Goal: Information Seeking & Learning: Learn about a topic

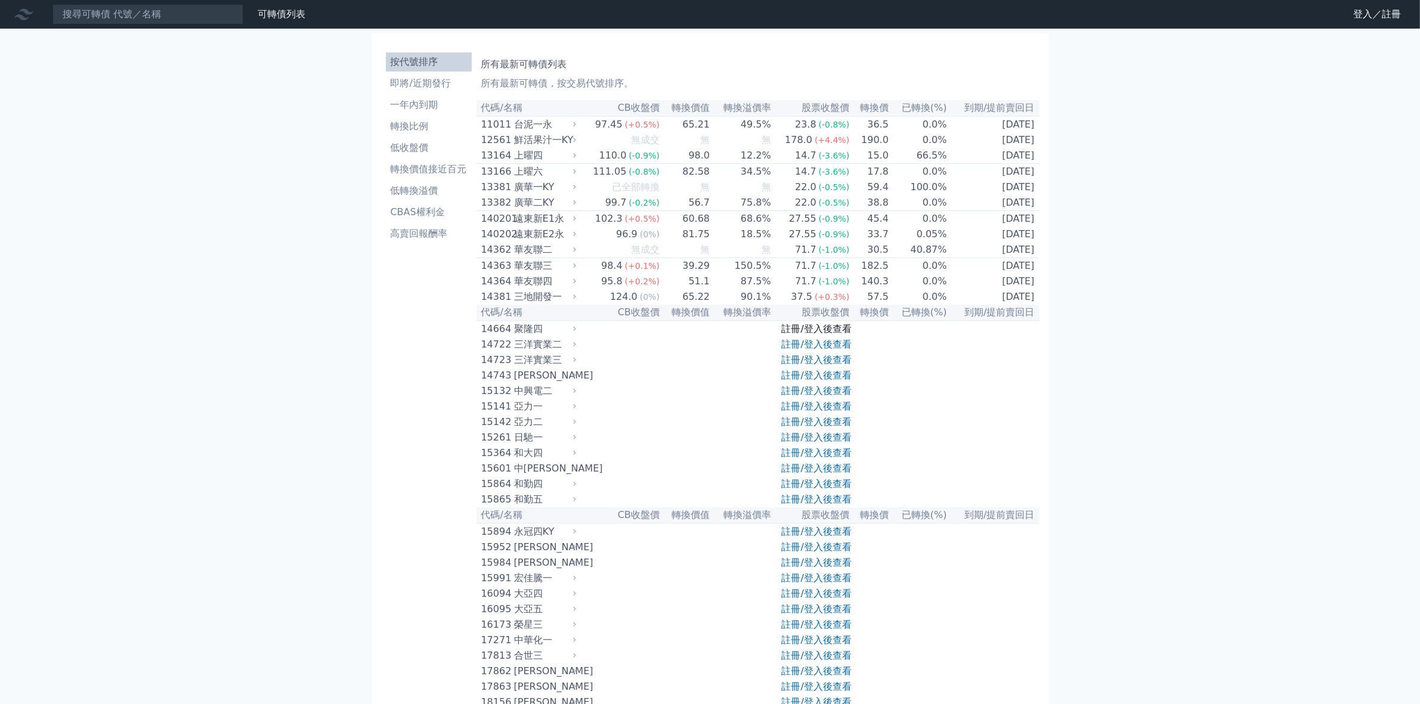
click at [811, 335] on link "註冊/登入後查看" at bounding box center [817, 328] width 70 height 11
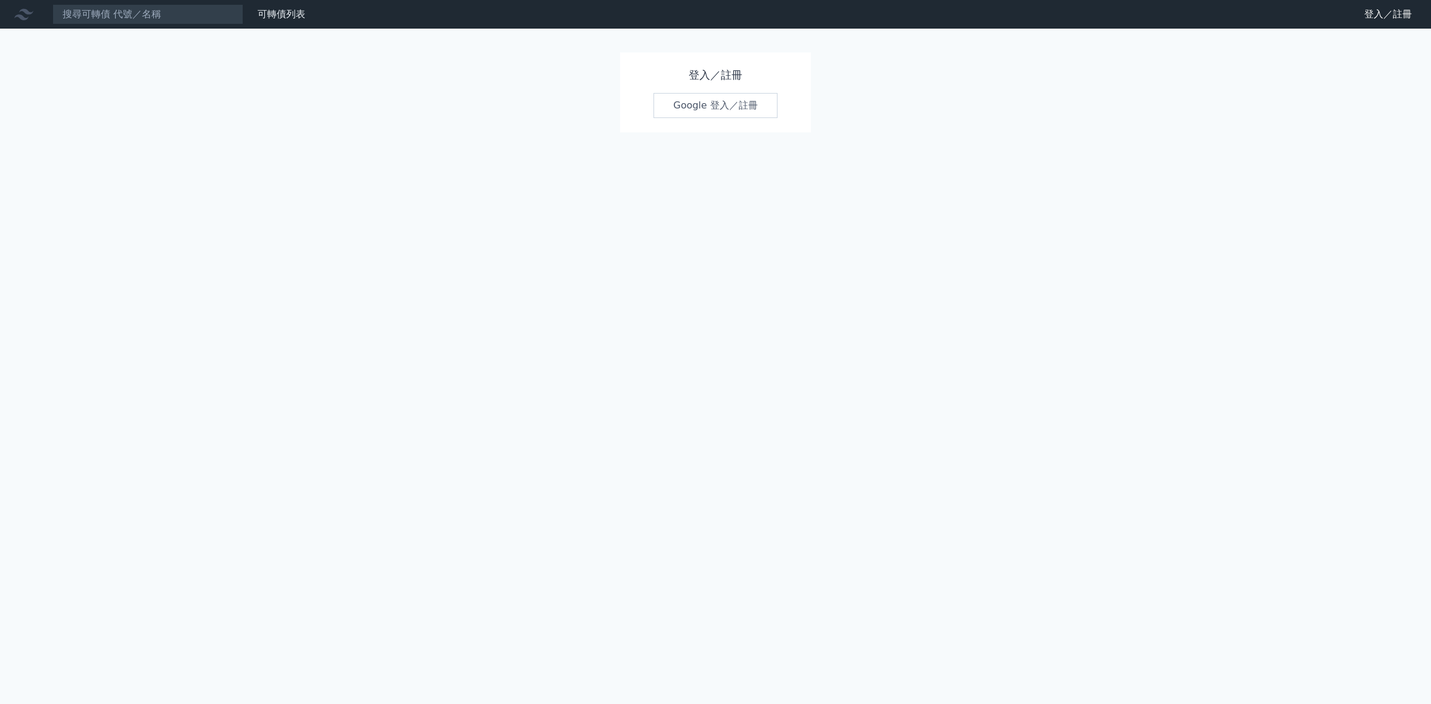
click at [706, 106] on link "Google 登入／註冊" at bounding box center [716, 105] width 124 height 25
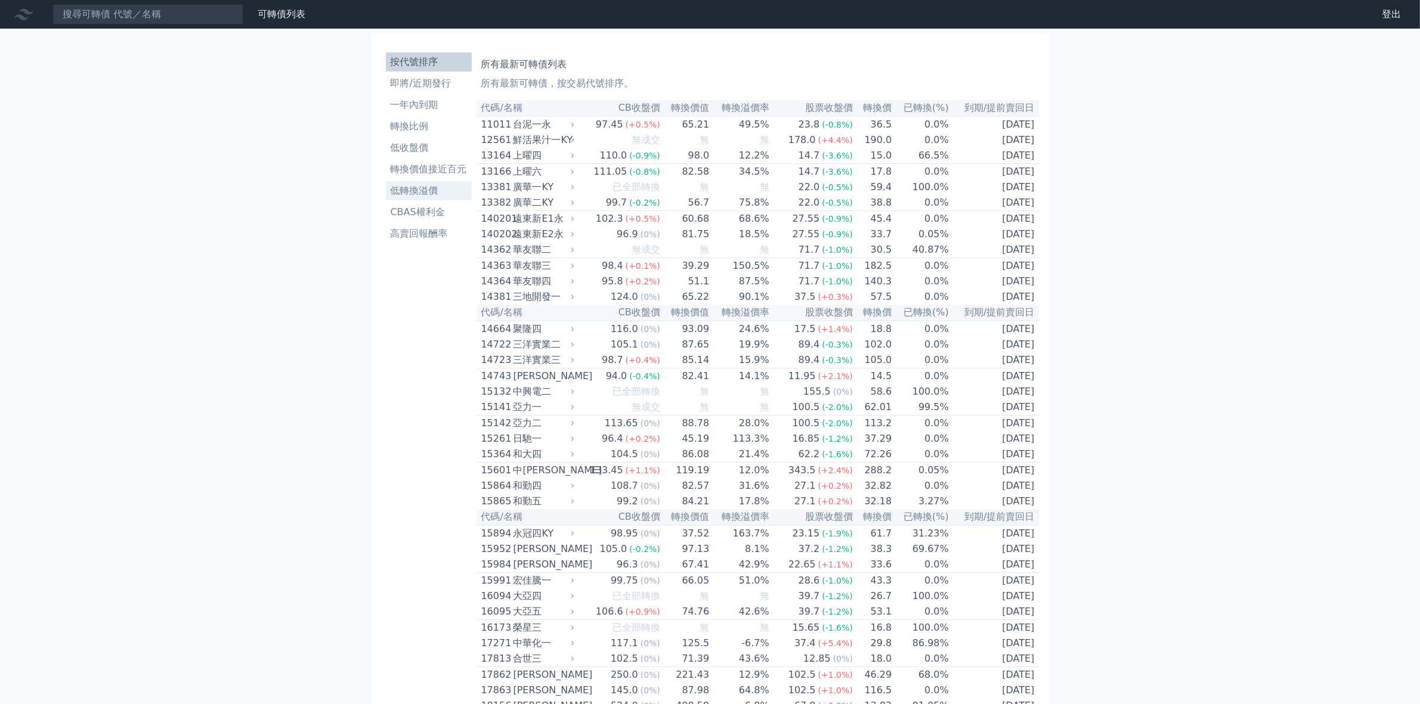
click at [428, 194] on li "低轉換溢價" at bounding box center [429, 191] width 86 height 14
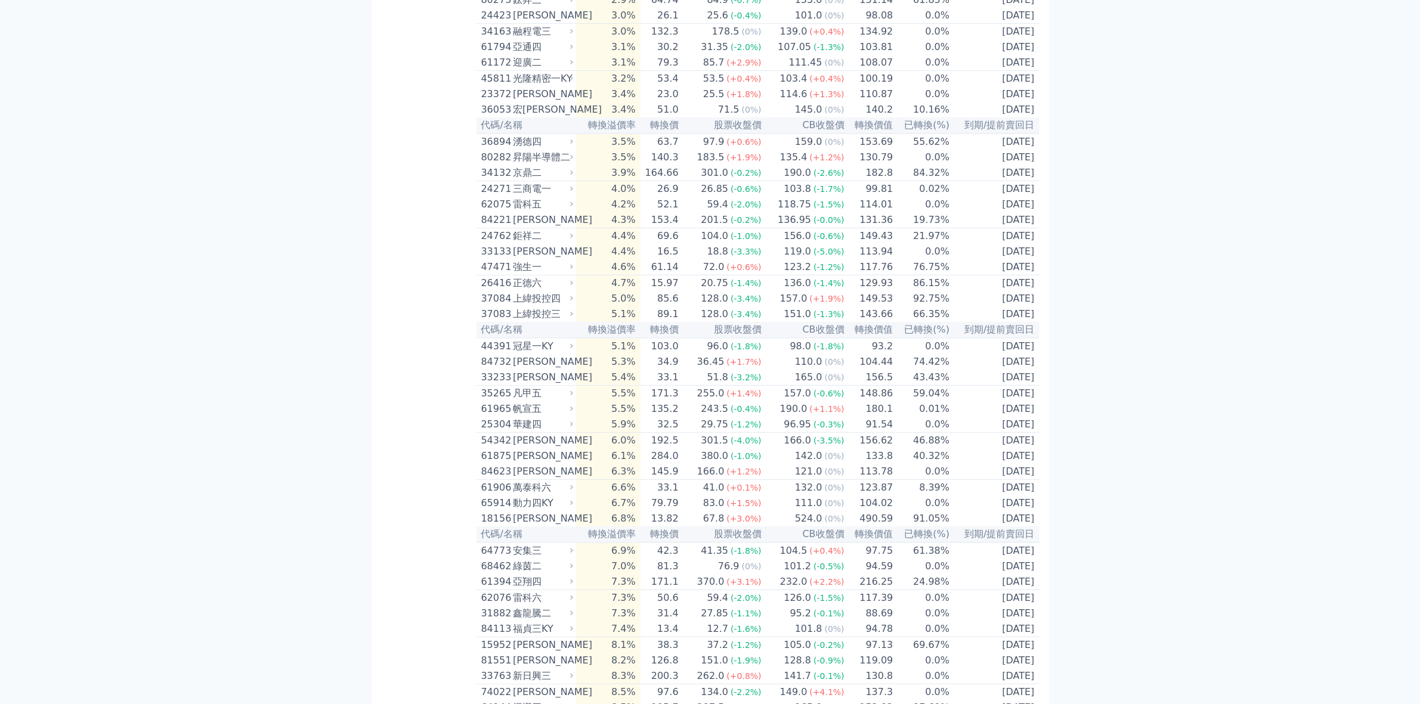
scroll to position [373, 0]
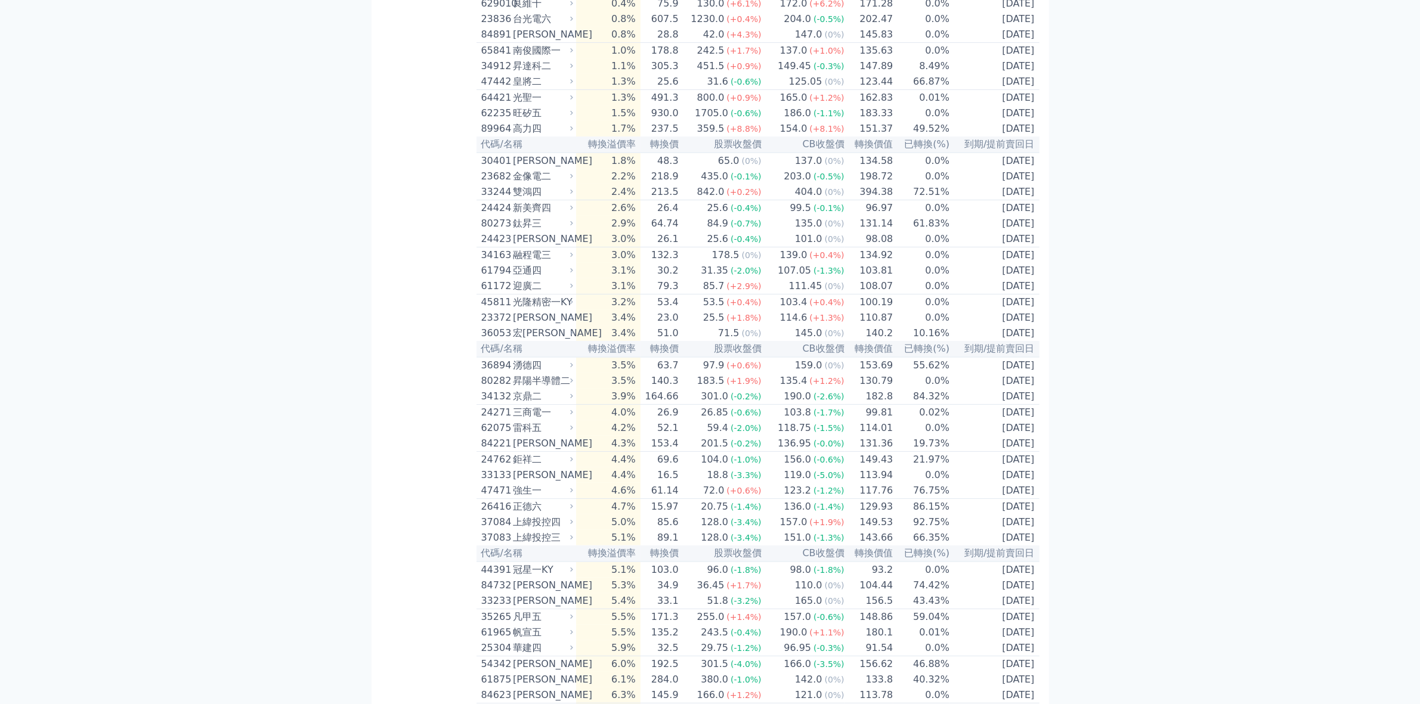
drag, startPoint x: 1421, startPoint y: 1, endPoint x: 1113, endPoint y: 398, distance: 503.3
